Goal: Communication & Community: Participate in discussion

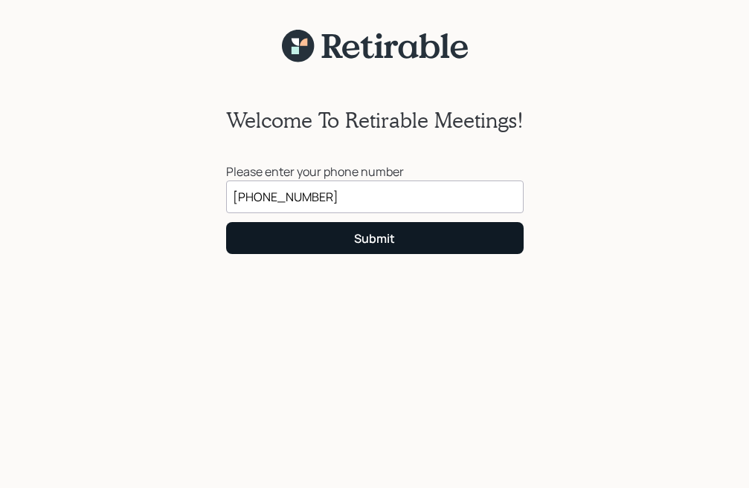
type input "[PHONE_NUMBER]"
click at [313, 236] on button "Submit" at bounding box center [374, 238] width 297 height 32
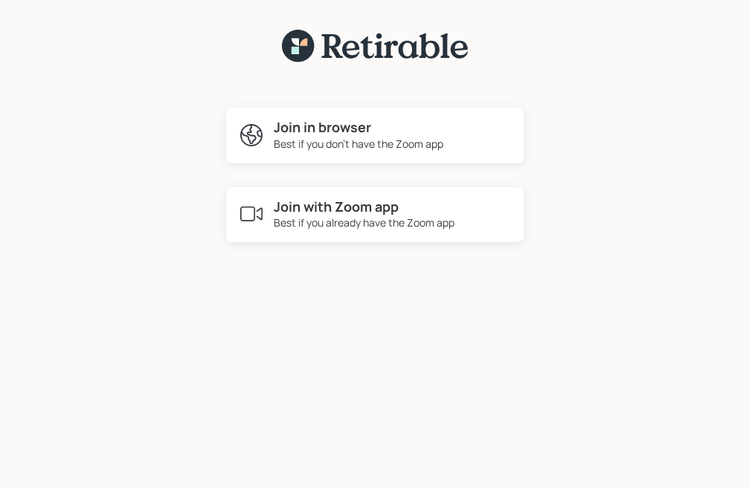
click at [330, 256] on div "Join in browser Best if you don't have the Zoom app Join with Zoom app Best if …" at bounding box center [374, 160] width 327 height 194
click at [320, 149] on div "Best if you don't have the Zoom app" at bounding box center [358, 144] width 169 height 16
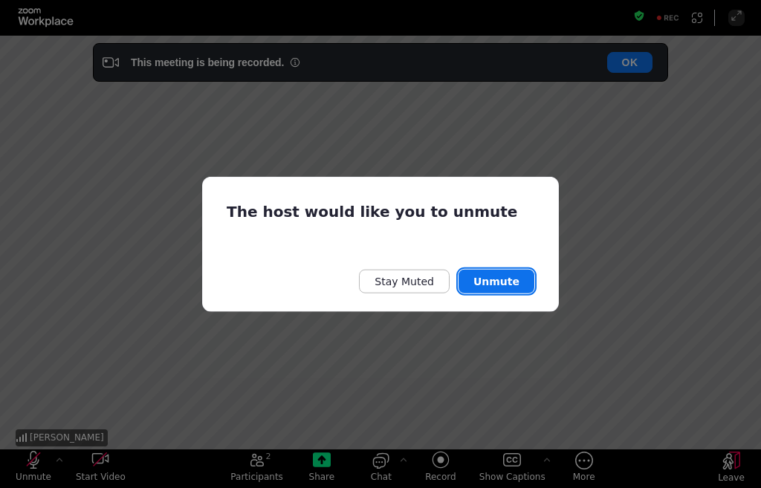
click at [503, 283] on button "Unmute" at bounding box center [497, 282] width 76 height 24
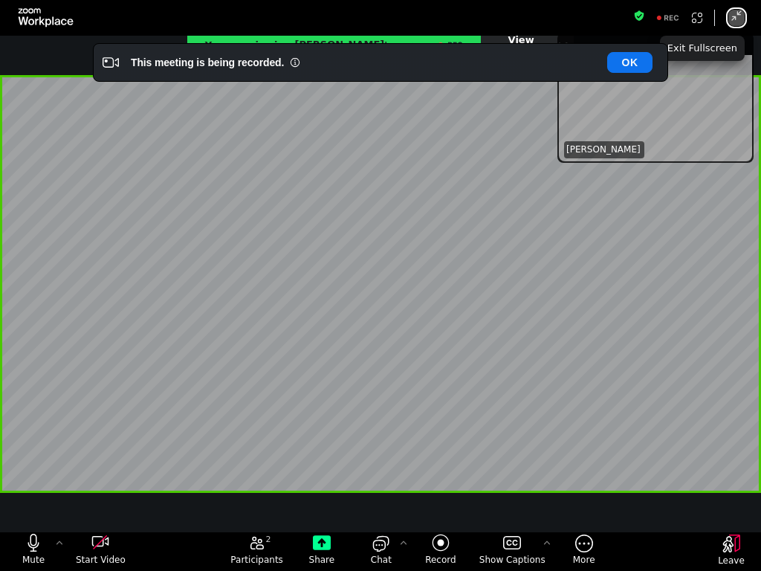
click at [735, 18] on icon "Exit Full Screen" at bounding box center [737, 16] width 12 height 12
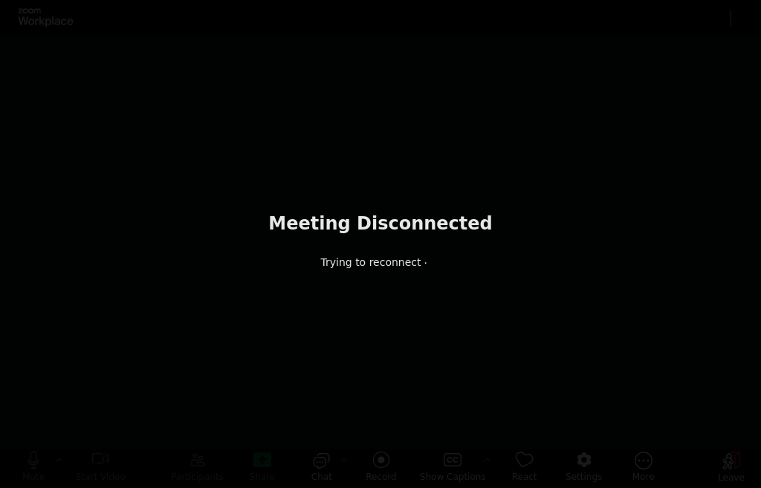
drag, startPoint x: 331, startPoint y: 458, endPoint x: 516, endPoint y: 433, distance: 186.7
click at [156, 303] on div "Meeting Disconnected Trying to reconnect" at bounding box center [380, 244] width 761 height 488
click at [275, 265] on div "Meeting Disconnected Trying to reconnect" at bounding box center [380, 244] width 761 height 488
click at [624, 65] on div "Meeting Disconnected Trying to reconnect" at bounding box center [380, 244] width 761 height 488
click at [624, 62] on div "Meeting Disconnected Trying to reconnect" at bounding box center [380, 244] width 761 height 488
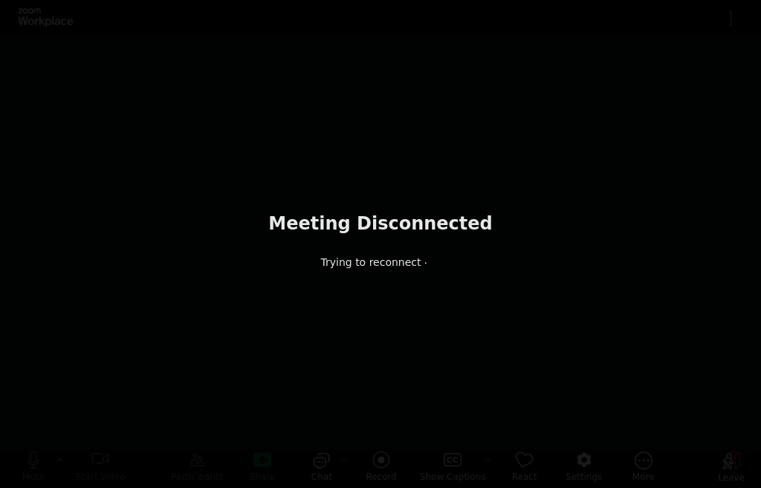
click at [624, 62] on div "Meeting Disconnected Trying to reconnect" at bounding box center [380, 244] width 761 height 488
click at [340, 254] on p "Trying to reconnect" at bounding box center [380, 262] width 224 height 16
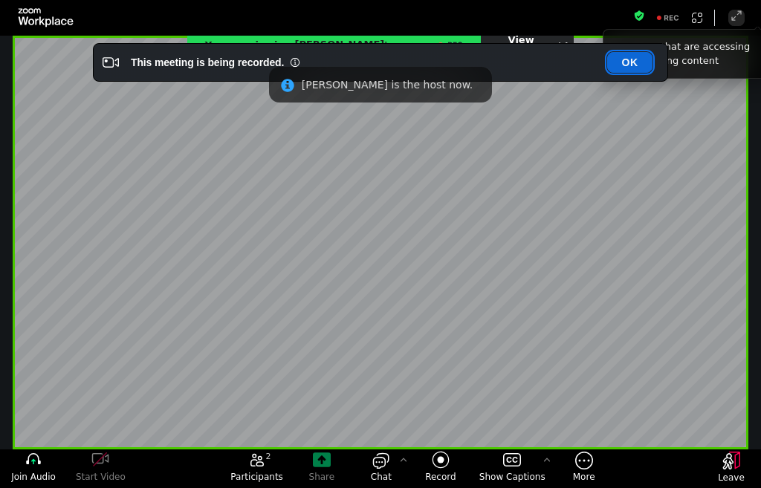
click at [623, 61] on button "OK" at bounding box center [629, 62] width 45 height 21
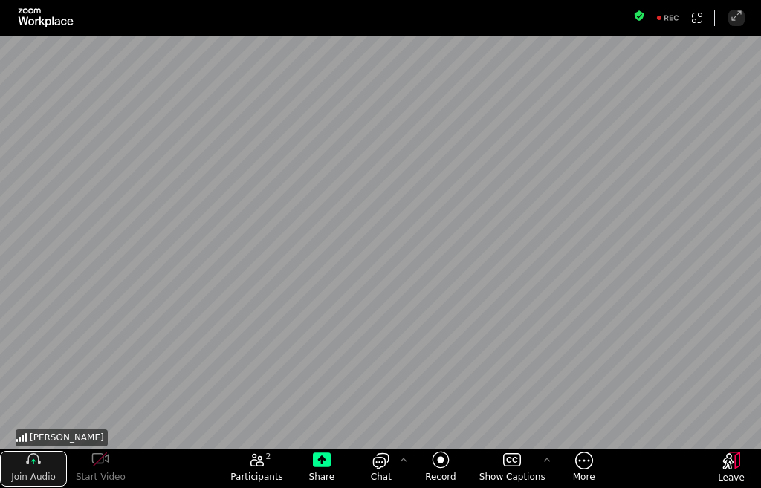
click at [36, 476] on span "Join Audio" at bounding box center [33, 477] width 45 height 12
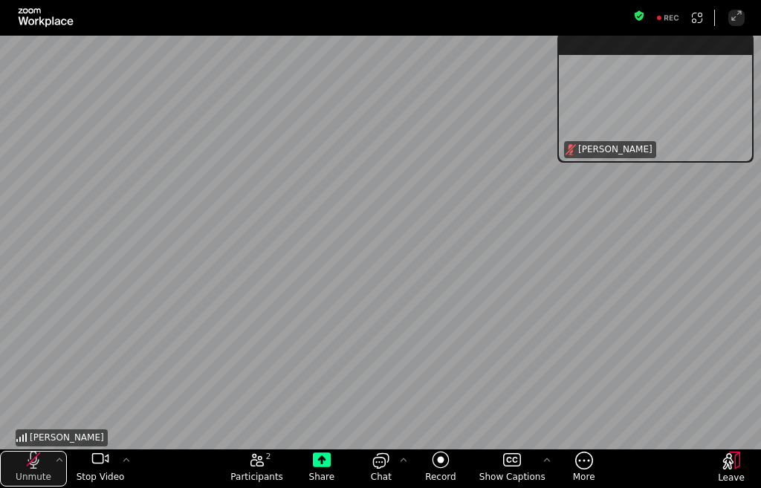
click at [45, 466] on div "unmute my microphone" at bounding box center [33, 460] width 67 height 18
click at [34, 462] on div "mute my microphone" at bounding box center [33, 458] width 6 height 9
click at [36, 456] on icon "unmute my microphone" at bounding box center [34, 460] width 18 height 18
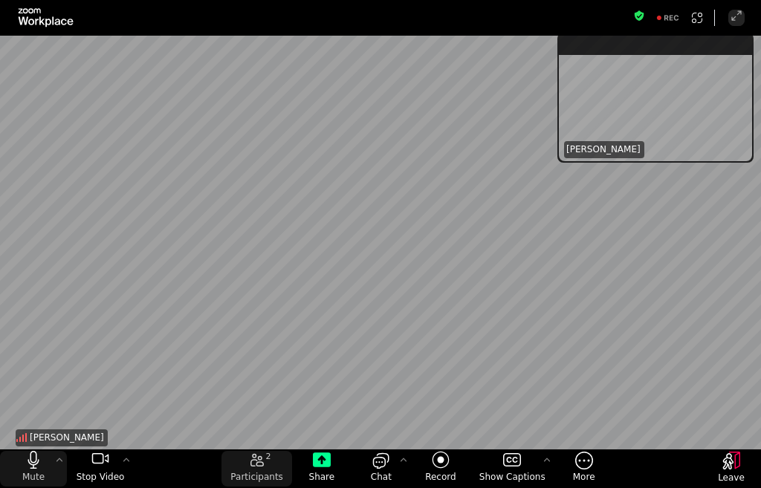
click at [277, 456] on div "2 Participants" at bounding box center [257, 469] width 71 height 39
